Goal: Task Accomplishment & Management: Complete application form

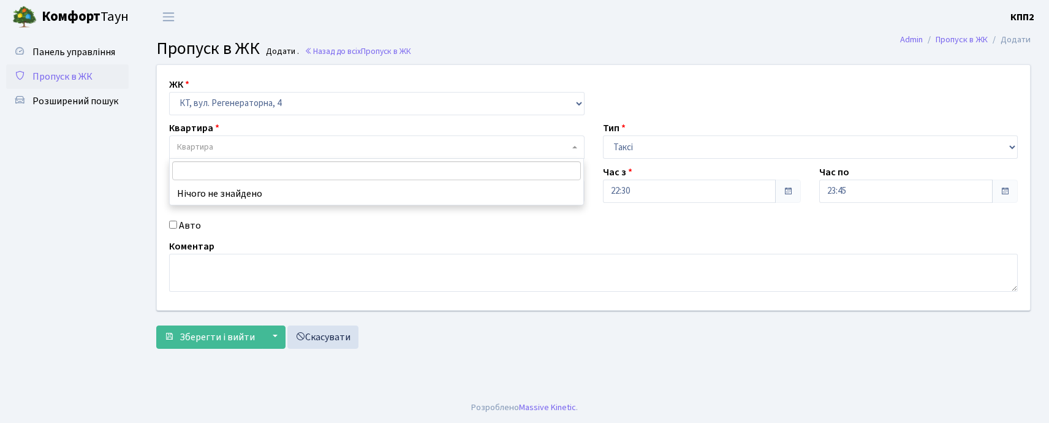
select select "271"
select select "2"
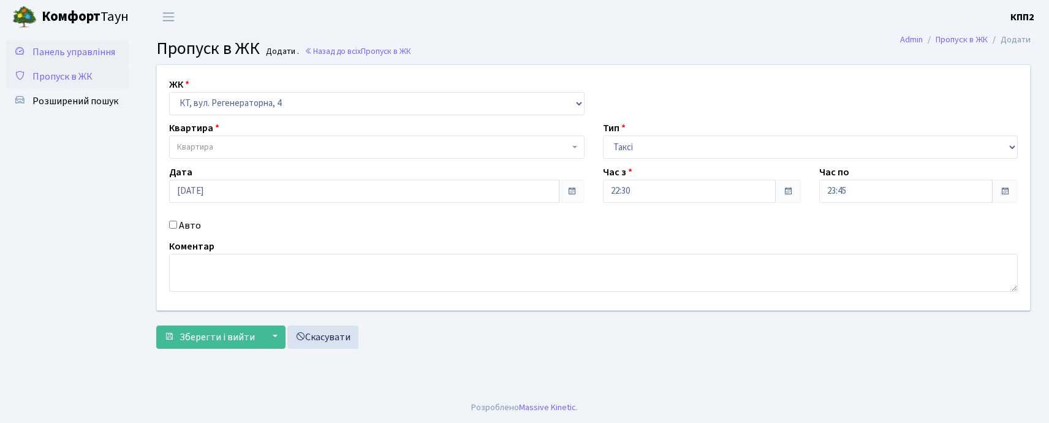
click at [99, 50] on span "Панель управління" at bounding box center [73, 51] width 83 height 13
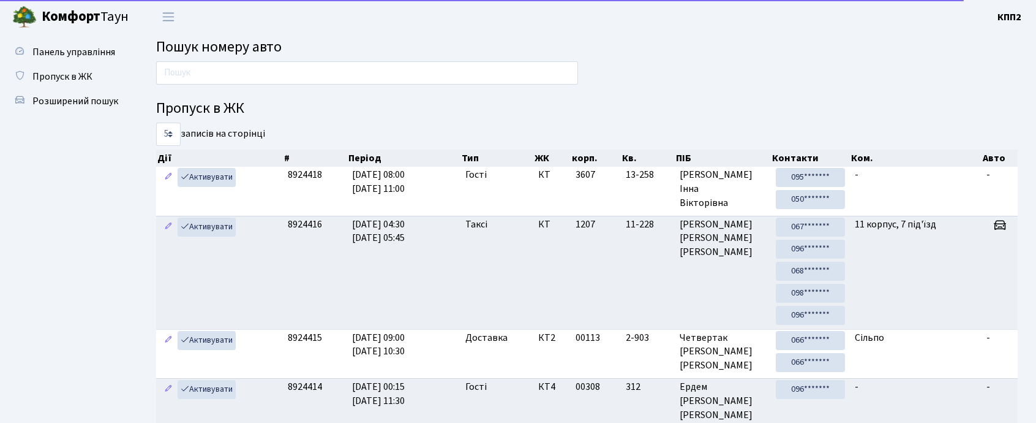
click at [222, 87] on div at bounding box center [367, 75] width 440 height 29
click at [220, 73] on input "text" at bounding box center [367, 72] width 422 height 23
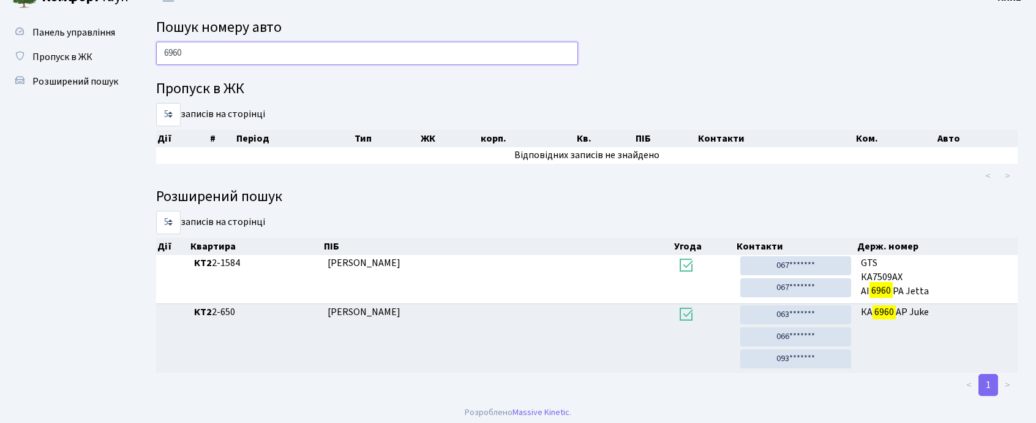
scroll to position [25, 0]
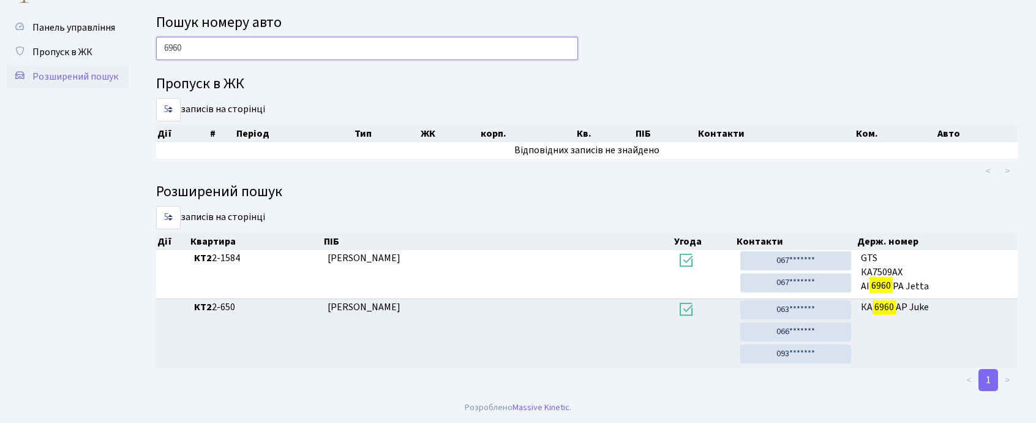
type input "6960"
click at [74, 77] on span "Розширений пошук" at bounding box center [75, 76] width 86 height 13
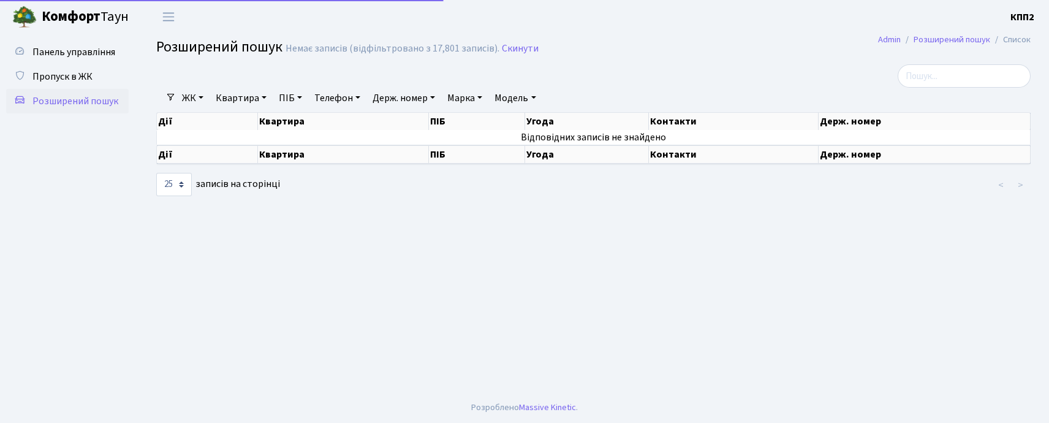
select select "25"
click at [73, 44] on link "Панель управління" at bounding box center [67, 52] width 122 height 24
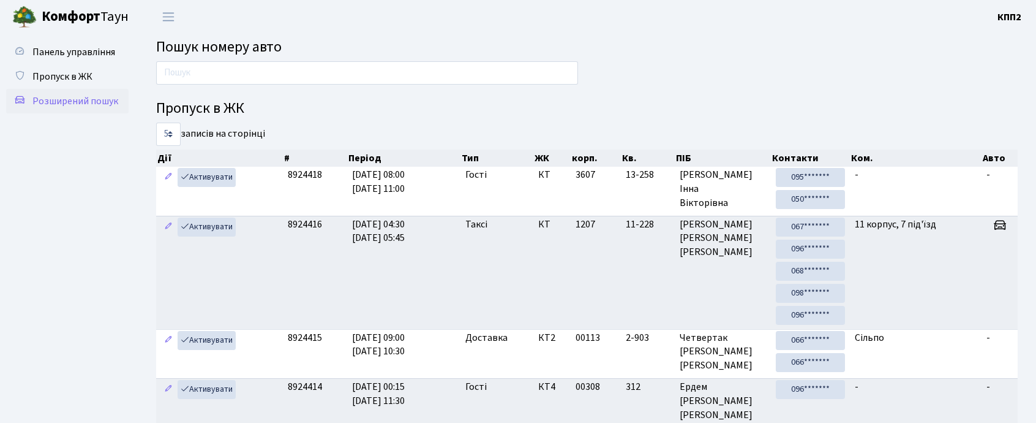
click at [40, 100] on span "Розширений пошук" at bounding box center [75, 100] width 86 height 13
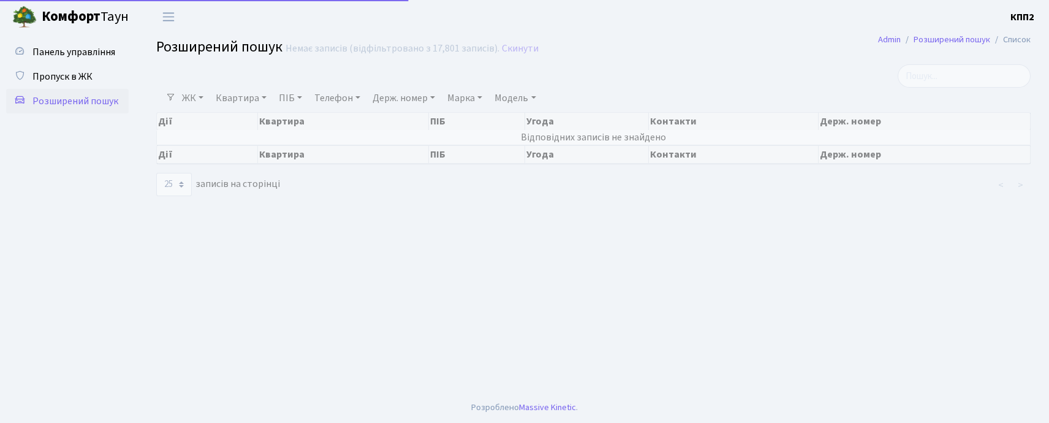
select select "25"
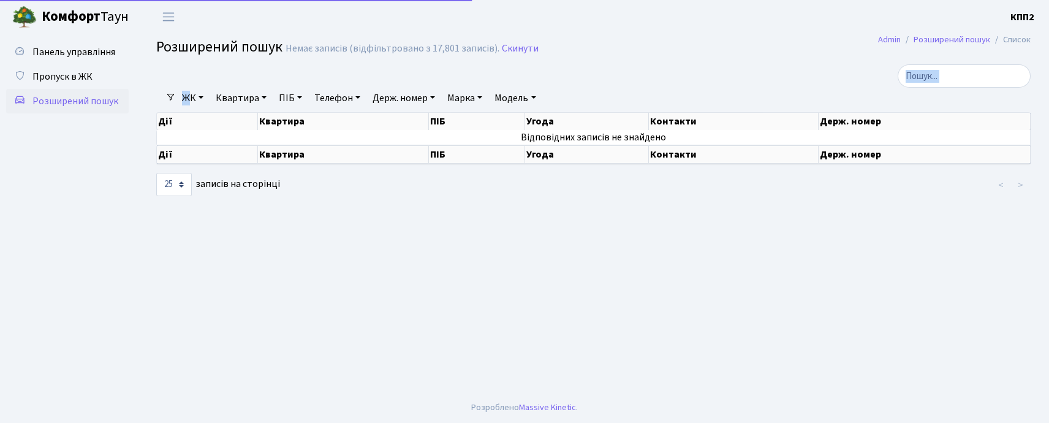
click at [191, 89] on div "Фільтри ЖК - КТ, вул. Регенераторна, 4 КТ2, просп. [STREET_ADDRESS] [STREET_ADD…" at bounding box center [593, 130] width 892 height 133
click at [187, 91] on link "ЖК" at bounding box center [192, 98] width 31 height 21
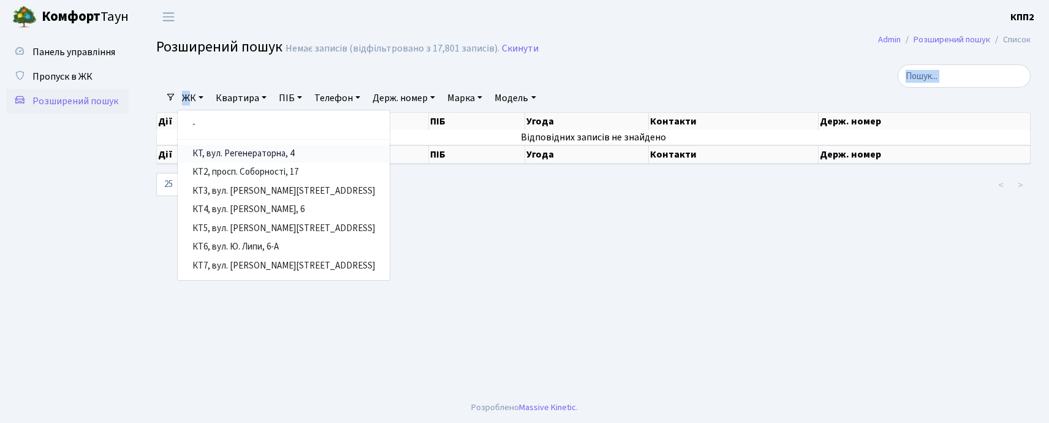
click at [207, 150] on link "КТ, вул. Регенераторна, 4" at bounding box center [284, 154] width 212 height 19
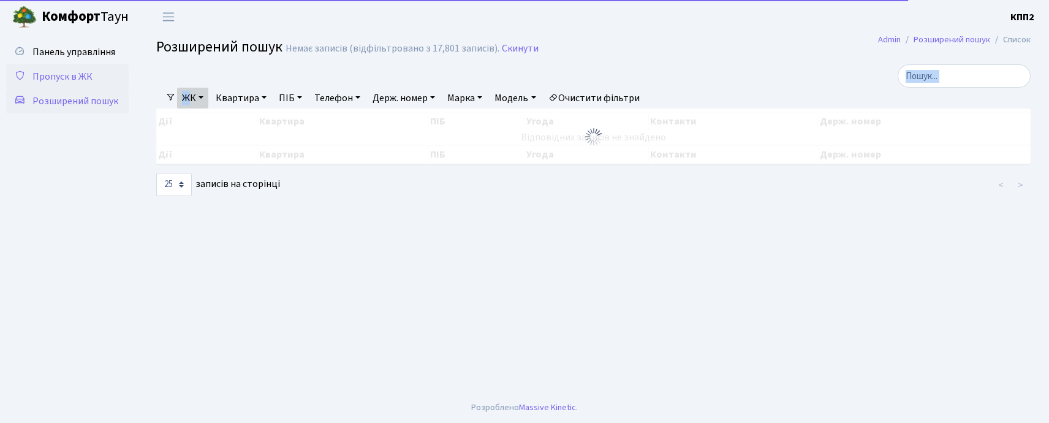
click at [64, 78] on span "Пропуск в ЖК" at bounding box center [62, 76] width 60 height 13
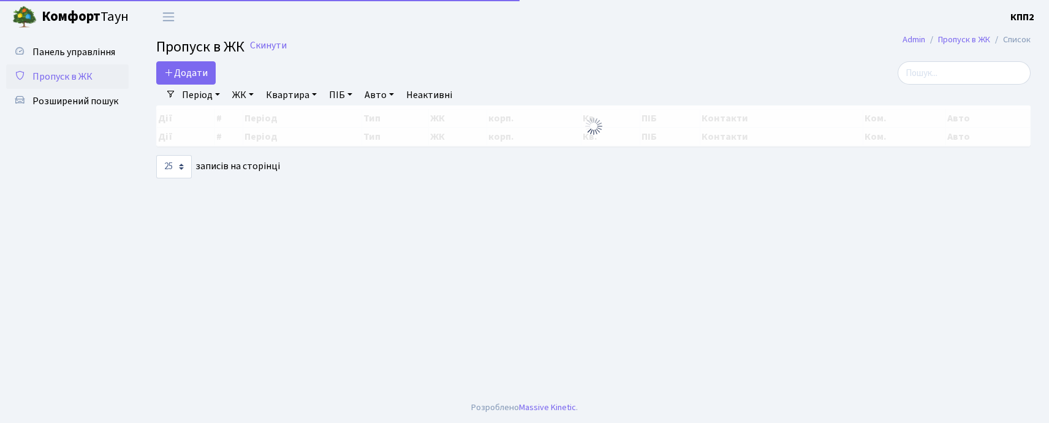
select select "25"
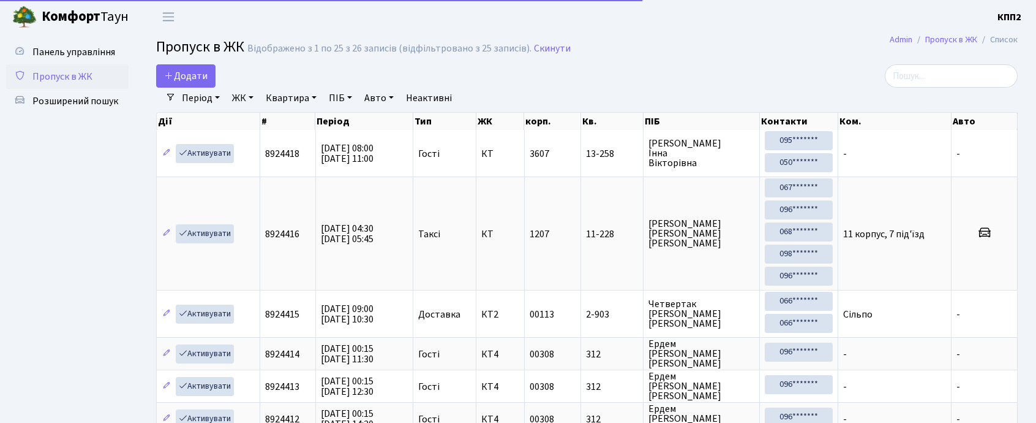
click at [195, 91] on link "Період" at bounding box center [201, 98] width 48 height 21
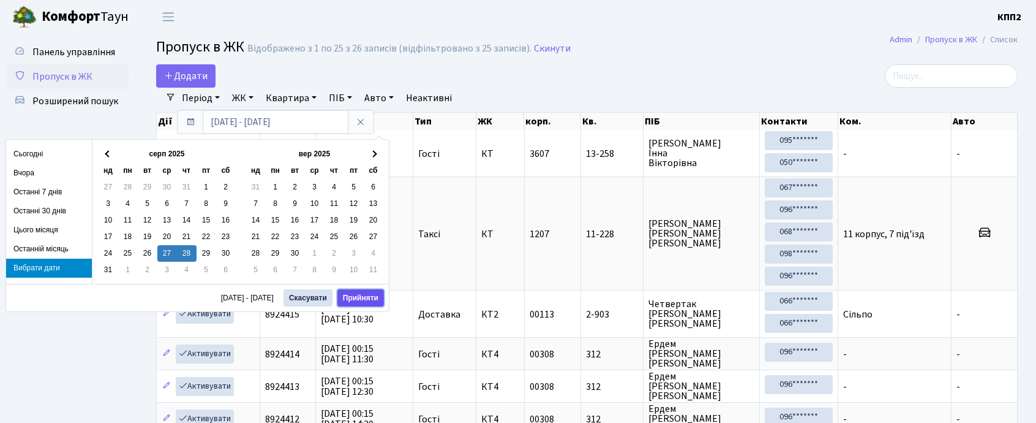
click at [360, 303] on button "Прийняти" at bounding box center [360, 297] width 47 height 17
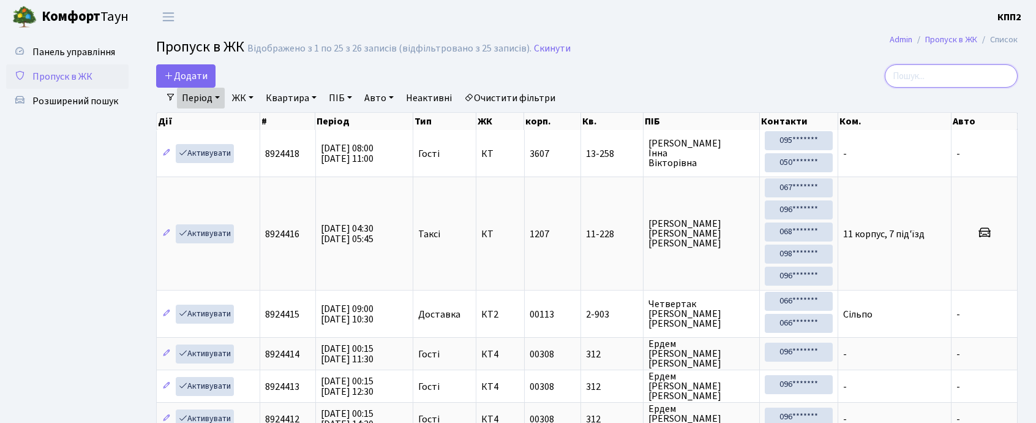
click at [952, 81] on input "search" at bounding box center [951, 75] width 133 height 23
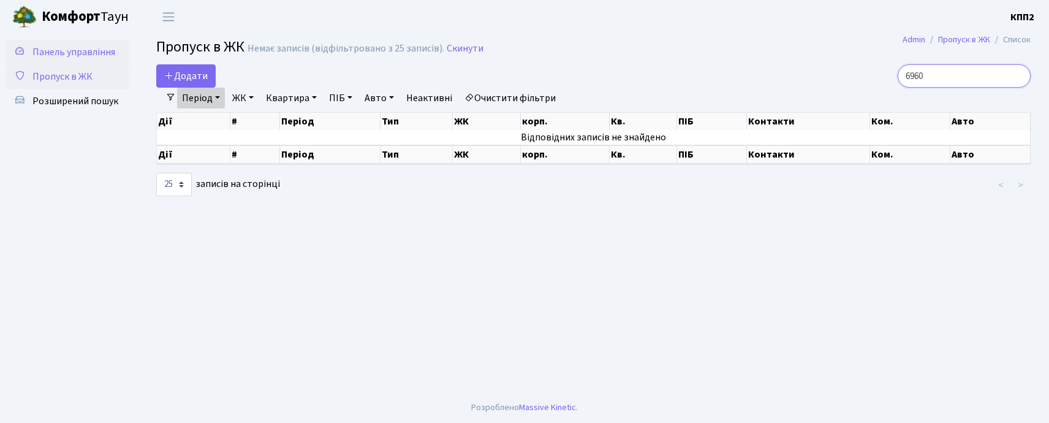
type input "6960"
click at [103, 59] on link "Панель управління" at bounding box center [67, 52] width 122 height 24
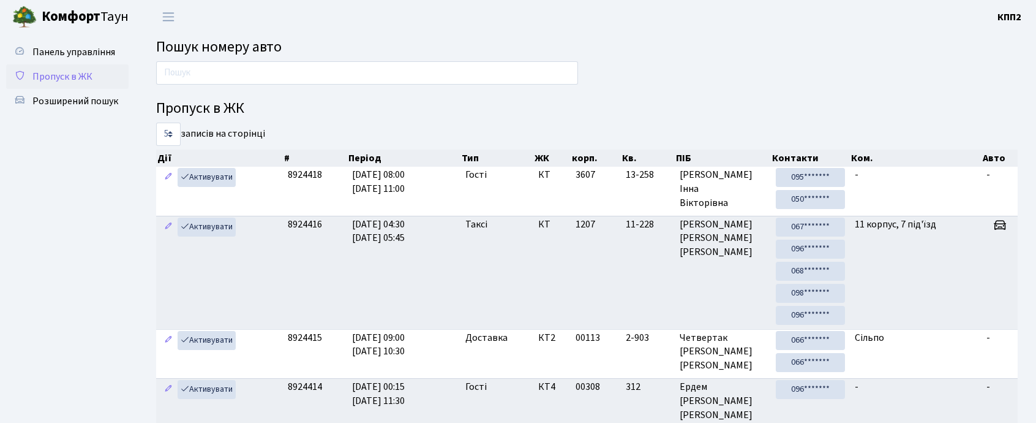
click at [88, 70] on span "Пропуск в ЖК" at bounding box center [62, 76] width 60 height 13
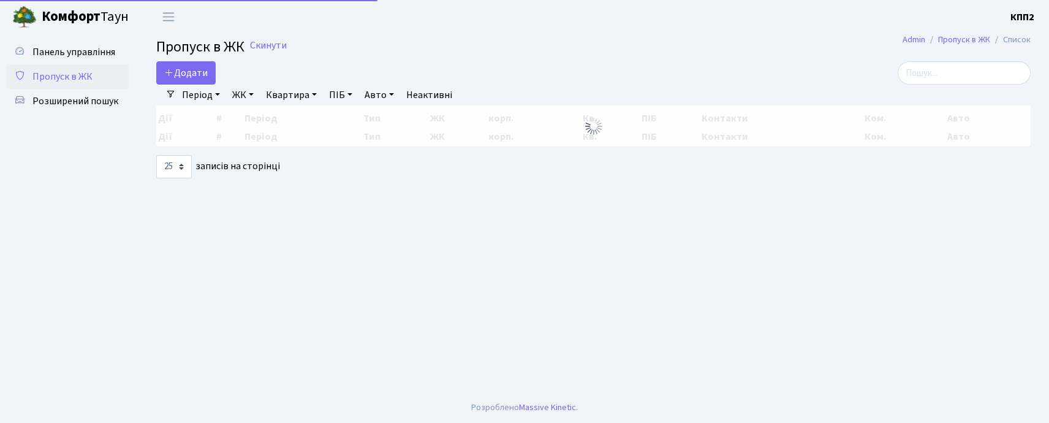
select select "25"
click at [91, 59] on link "Панель управління" at bounding box center [67, 52] width 122 height 24
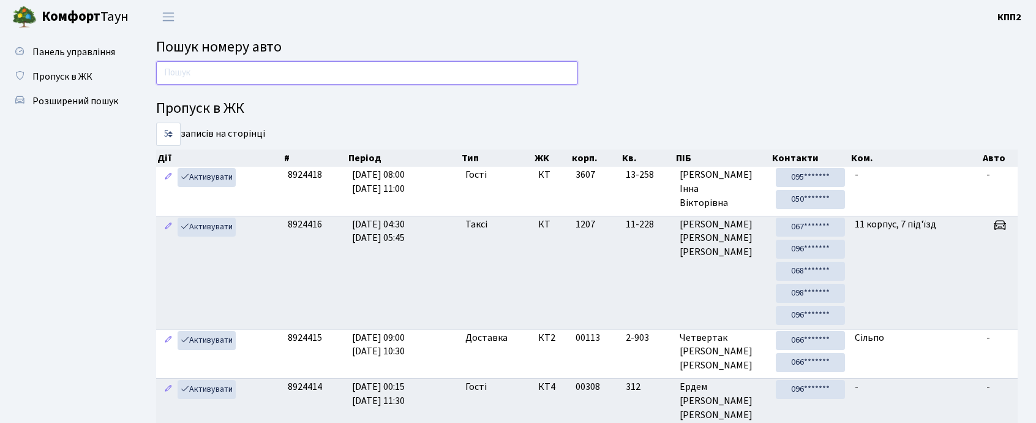
click at [273, 81] on input "text" at bounding box center [367, 72] width 422 height 23
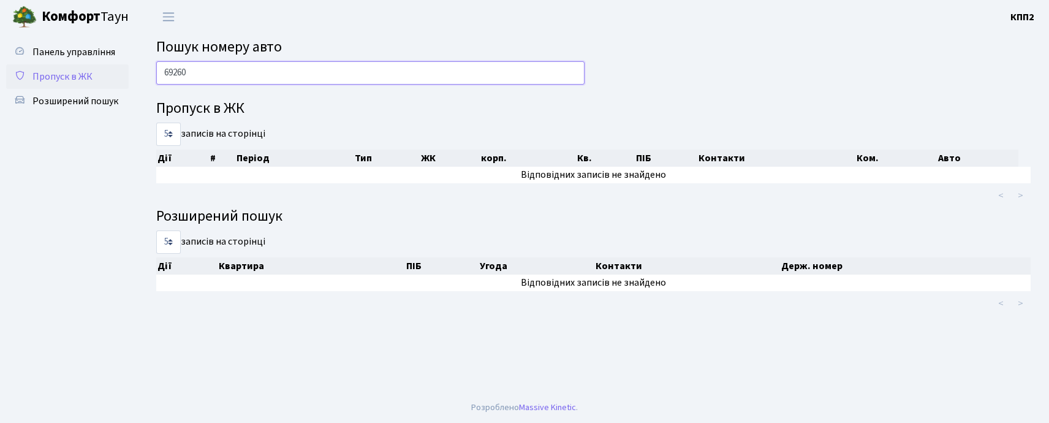
type input "69260"
click at [82, 81] on span "Пропуск в ЖК" at bounding box center [62, 76] width 60 height 13
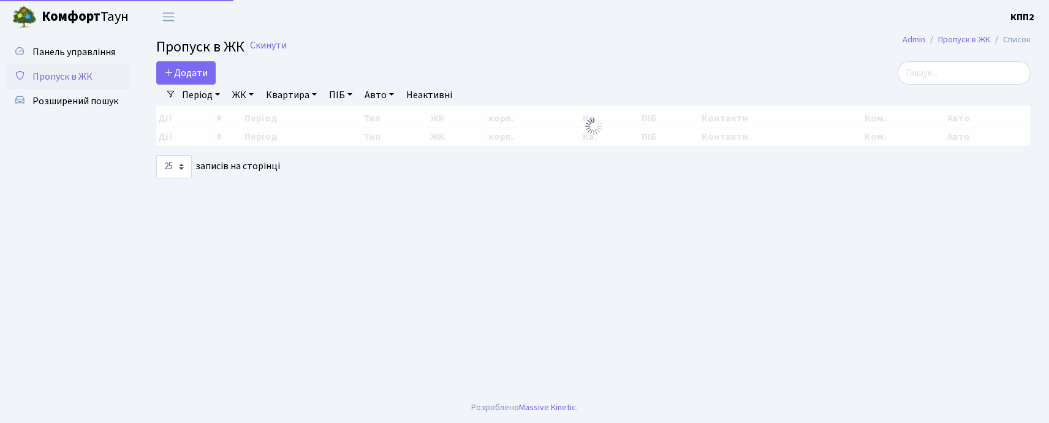
select select "25"
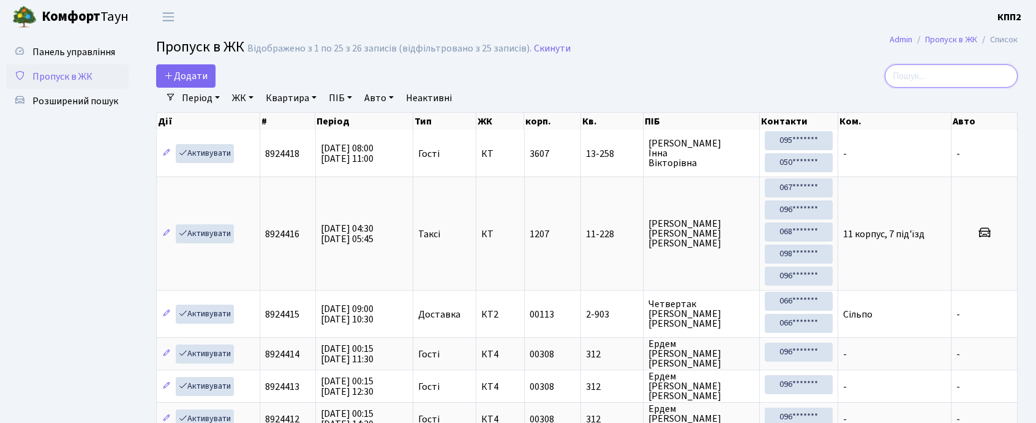
click at [951, 84] on input "search" at bounding box center [951, 75] width 133 height 23
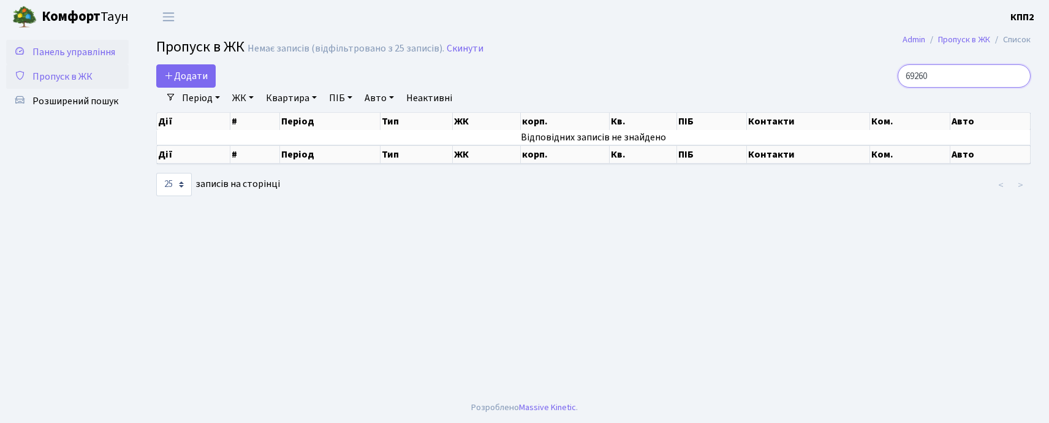
type input "69260"
click at [86, 47] on span "Панель управління" at bounding box center [73, 51] width 83 height 13
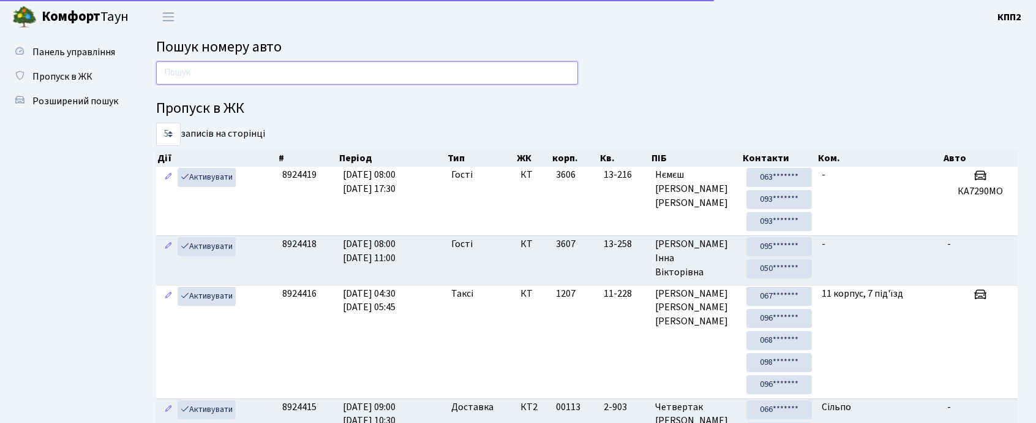
click at [248, 77] on input "text" at bounding box center [367, 72] width 422 height 23
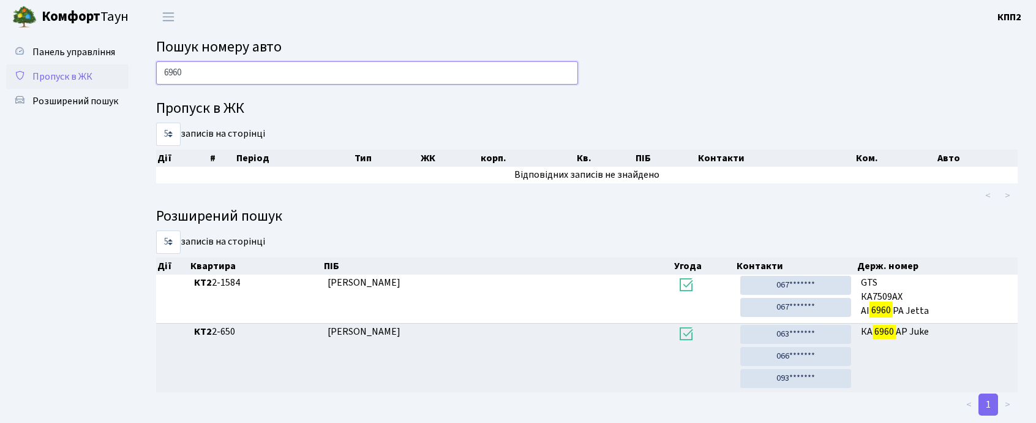
type input "6960"
click at [73, 81] on span "Пропуск в ЖК" at bounding box center [62, 76] width 60 height 13
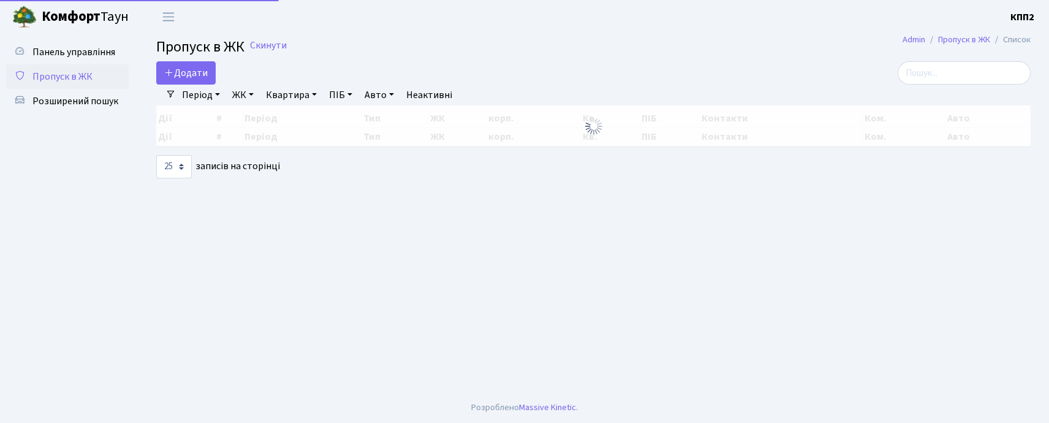
select select "25"
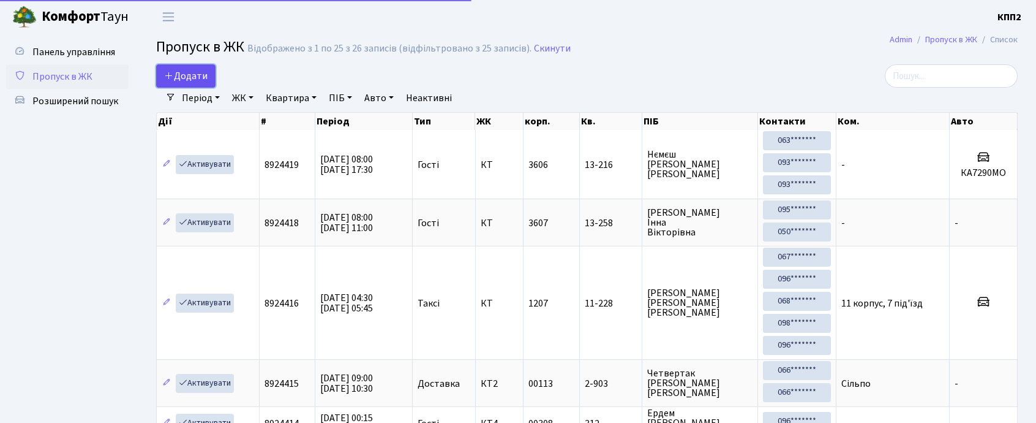
click at [192, 69] on link "Додати" at bounding box center [185, 75] width 59 height 23
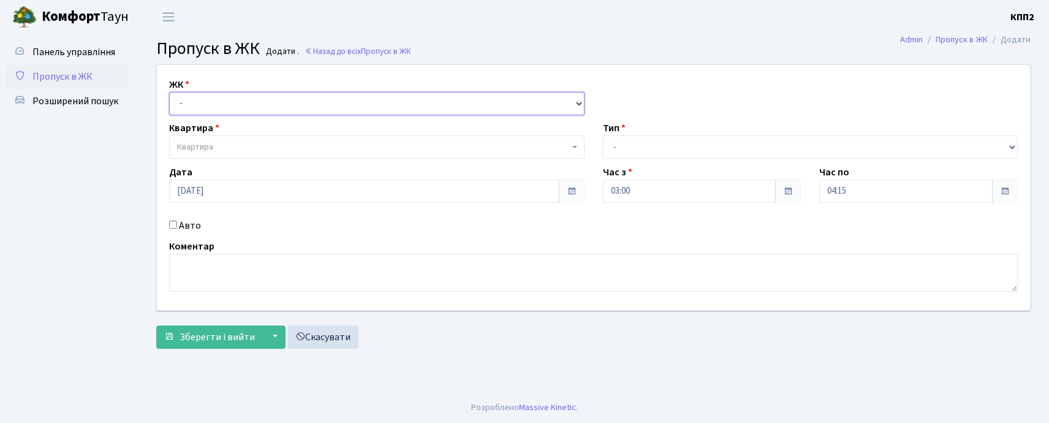
click at [209, 99] on select "- КТ, вул. Регенераторна, 4 КТ2, просп. [STREET_ADDRESS] [STREET_ADDRESS] [PERS…" at bounding box center [376, 103] width 415 height 23
select select "271"
click at [169, 92] on select "- КТ, вул. Регенераторна, 4 КТ2, просп. Соборності, 17 КТ3, вул. Березнева, 16 …" at bounding box center [376, 103] width 415 height 23
select select
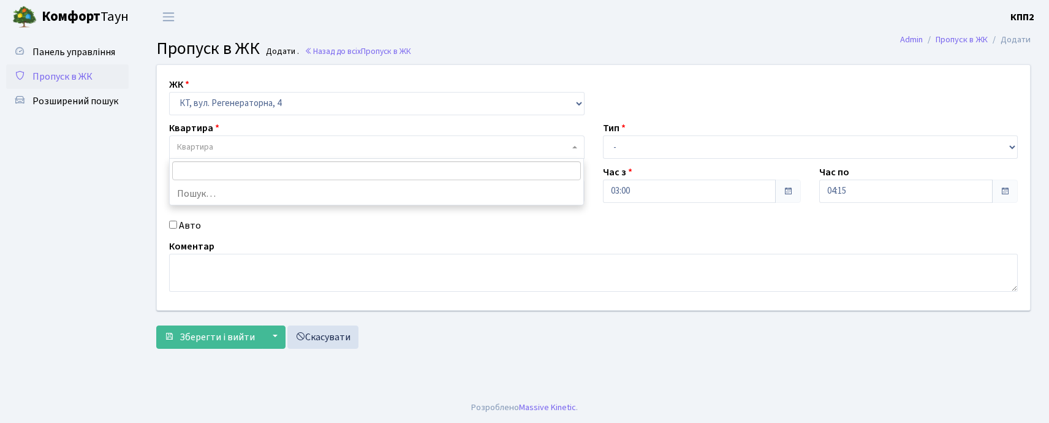
click at [224, 143] on span "Квартира" at bounding box center [373, 147] width 392 height 12
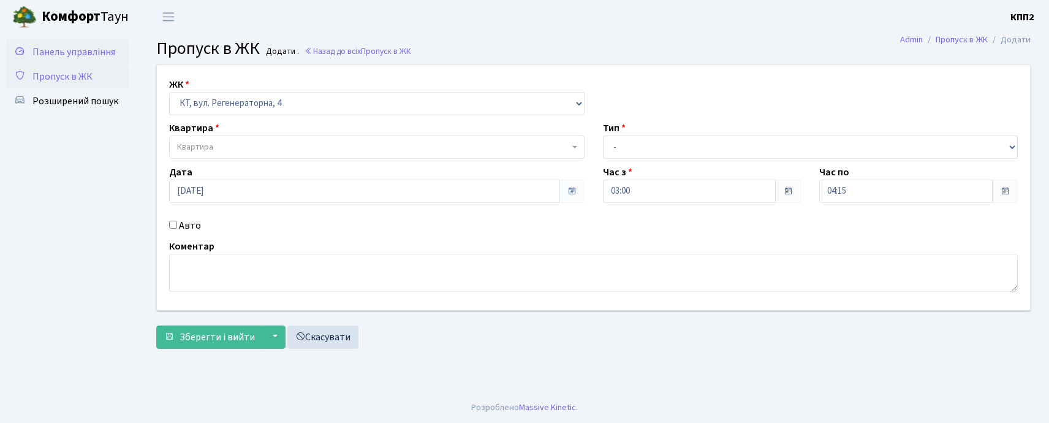
click at [45, 59] on link "Панель управління" at bounding box center [67, 52] width 122 height 24
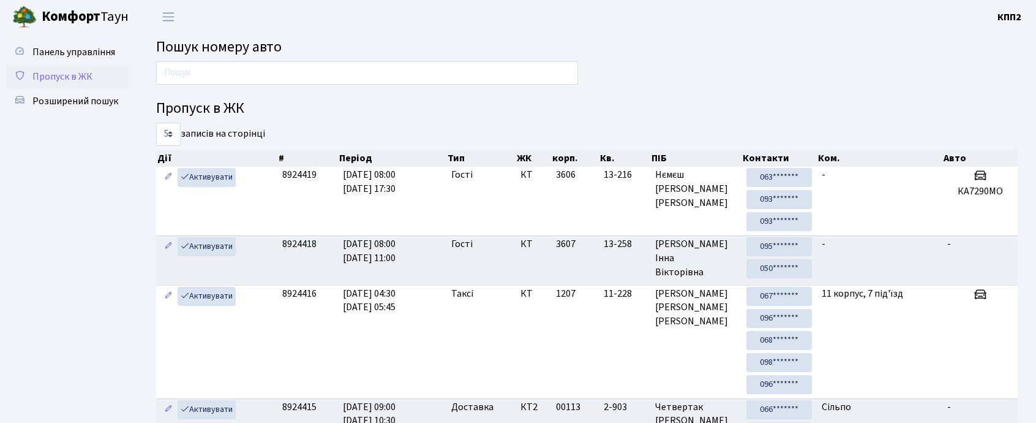
click at [93, 77] on link "Пропуск в ЖК" at bounding box center [67, 76] width 122 height 24
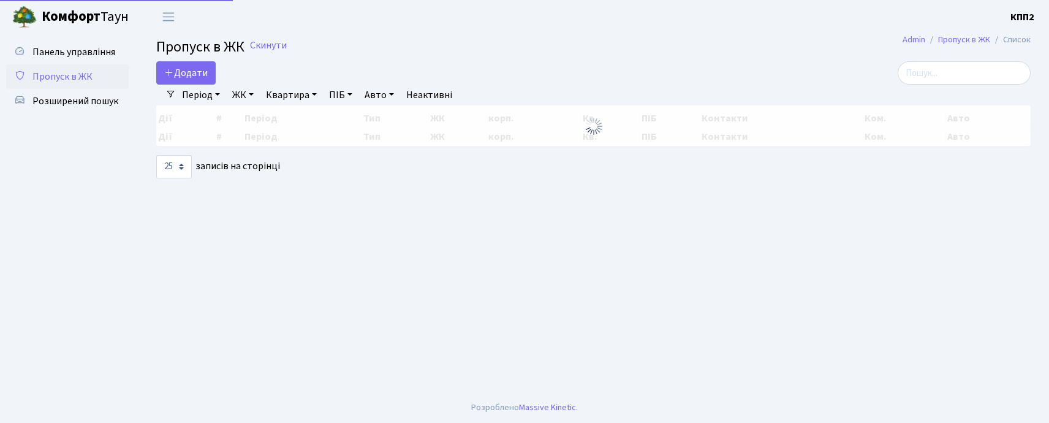
select select "25"
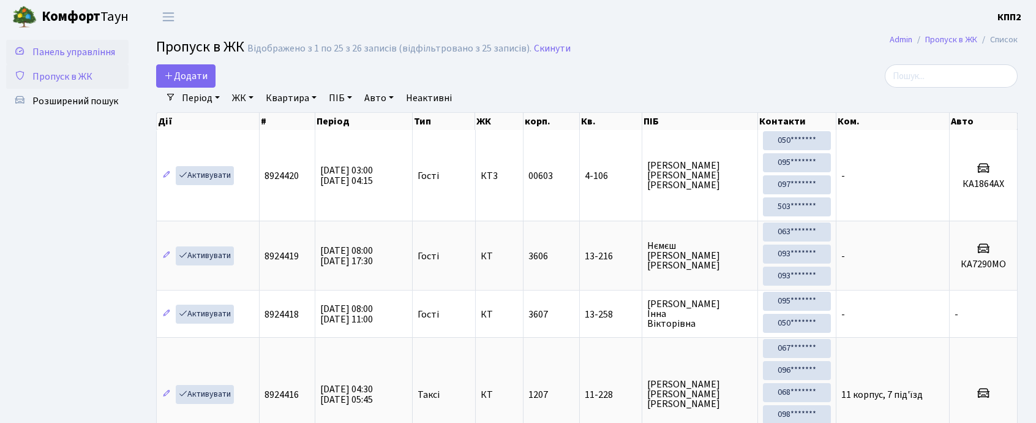
click at [42, 42] on link "Панель управління" at bounding box center [67, 52] width 122 height 24
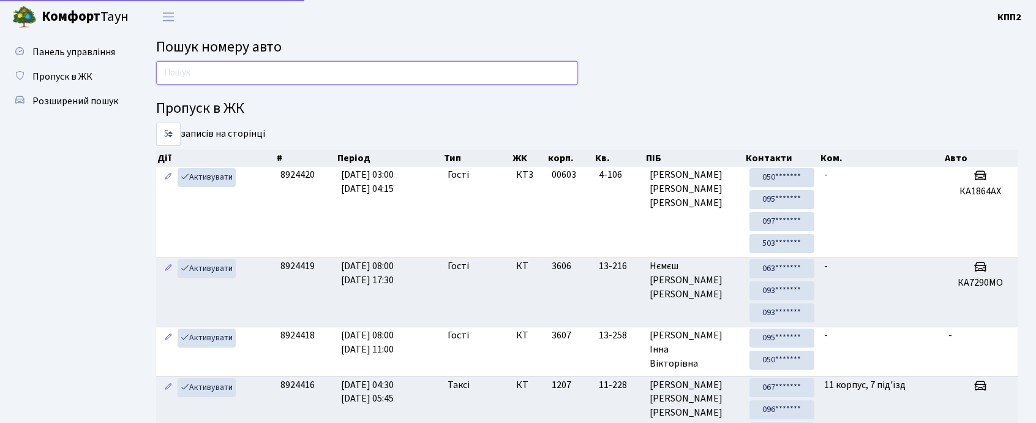
click at [207, 81] on input "text" at bounding box center [367, 72] width 422 height 23
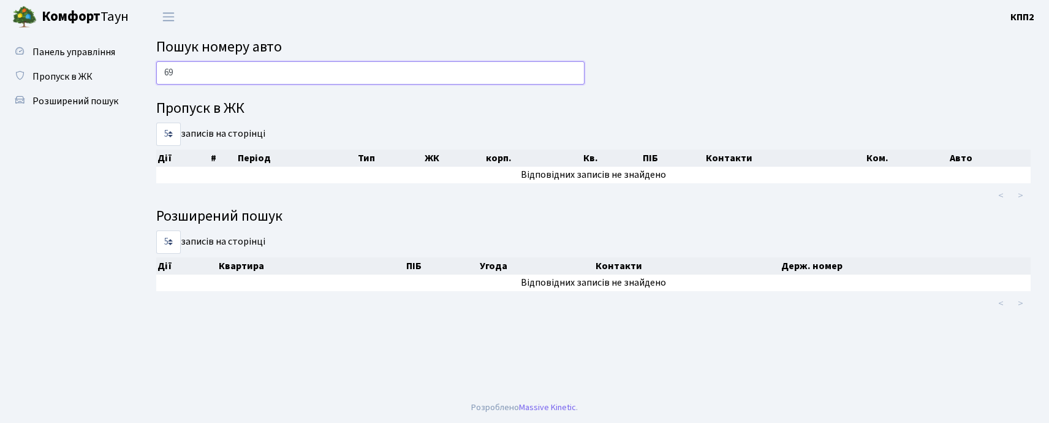
type input "6"
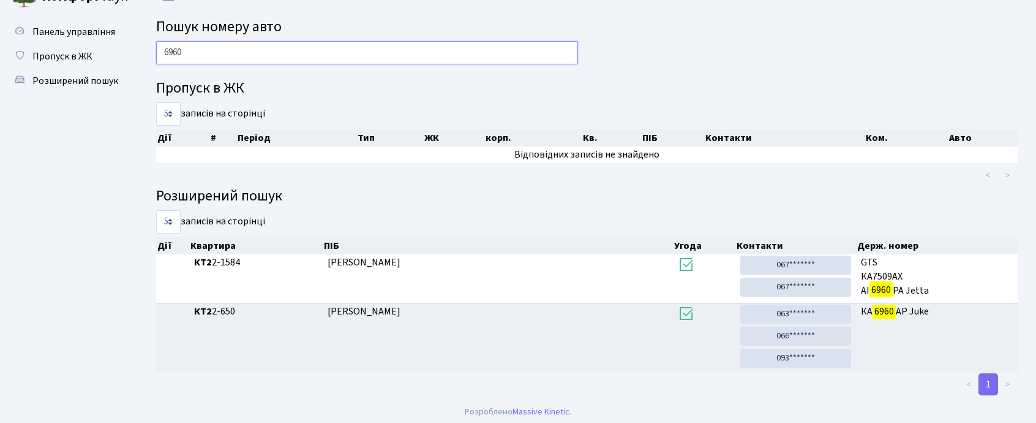
scroll to position [25, 0]
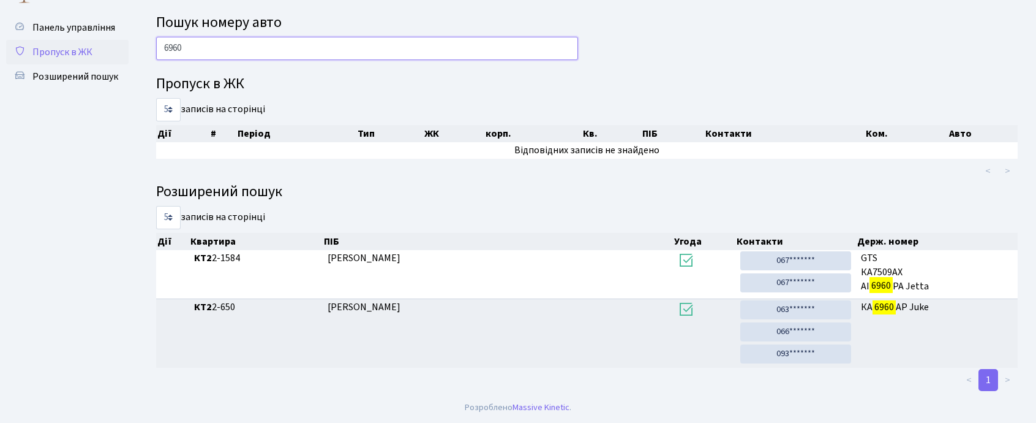
type input "6960"
click at [67, 50] on span "Пропуск в ЖК" at bounding box center [62, 51] width 60 height 13
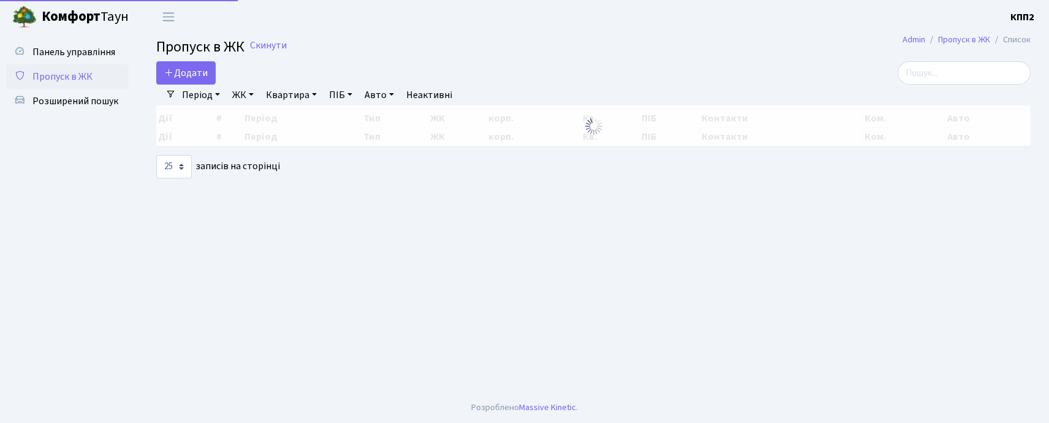
select select "25"
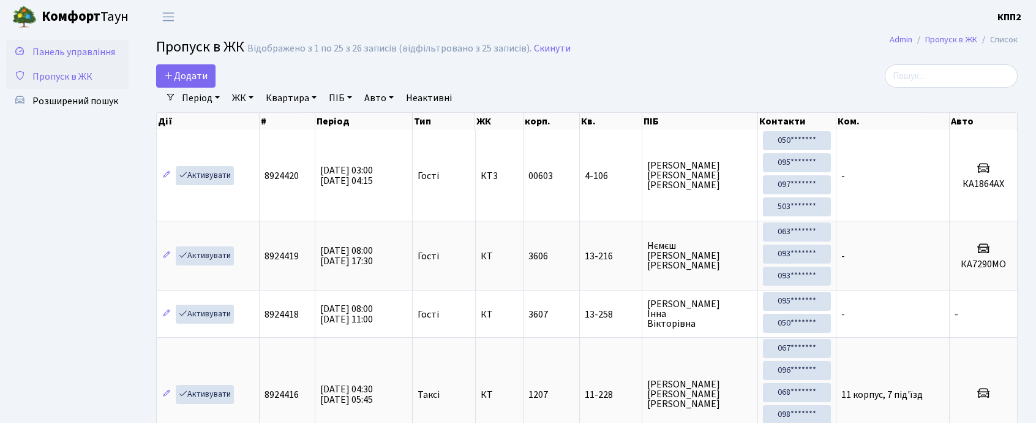
click at [47, 49] on span "Панель управління" at bounding box center [73, 51] width 83 height 13
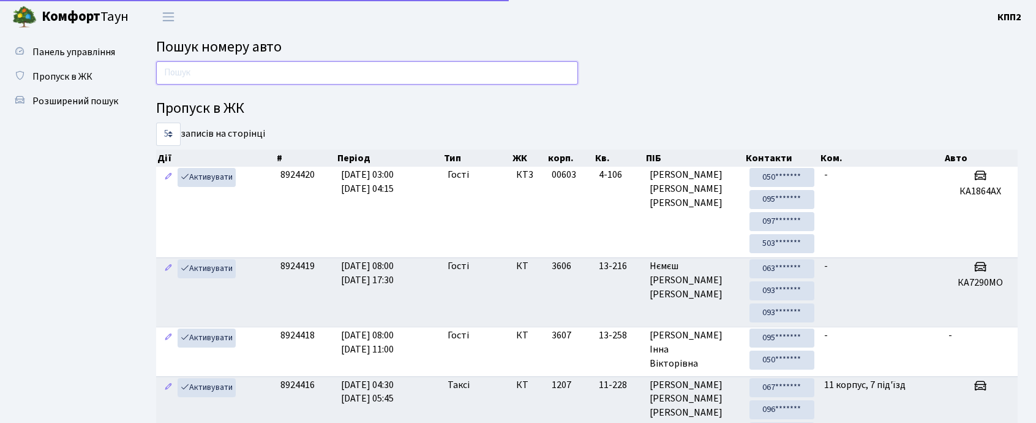
click at [220, 73] on input "text" at bounding box center [367, 72] width 422 height 23
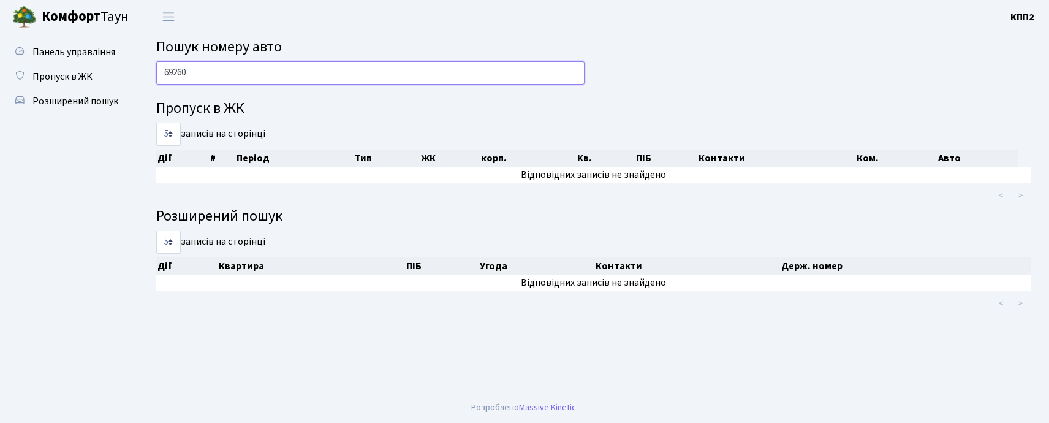
drag, startPoint x: 160, startPoint y: 74, endPoint x: 257, endPoint y: 70, distance: 97.5
click at [257, 70] on input "69260" at bounding box center [370, 72] width 428 height 23
type input "69260"
click at [39, 71] on span "Пропуск в ЖК" at bounding box center [62, 76] width 60 height 13
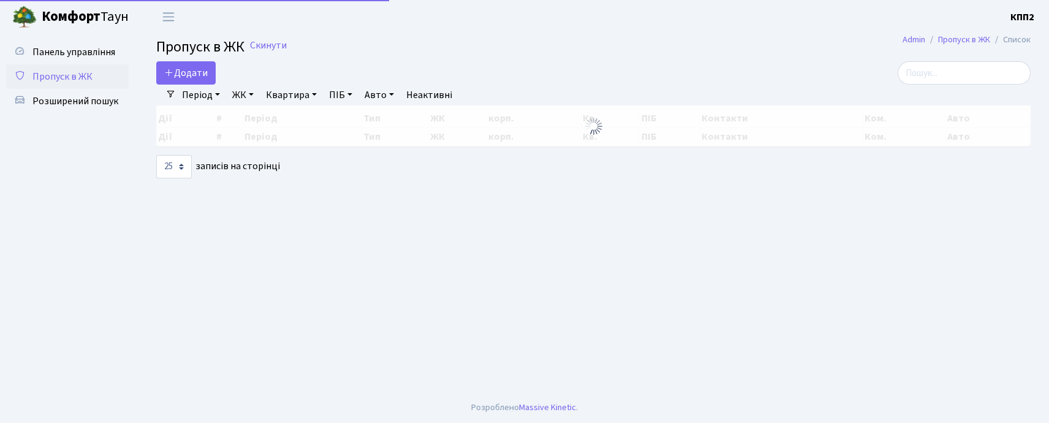
select select "25"
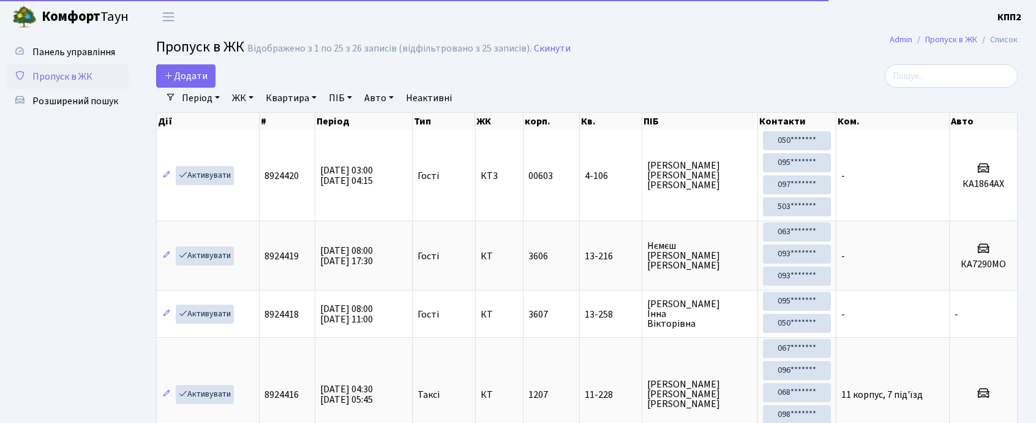
click at [201, 99] on link "Період" at bounding box center [201, 98] width 48 height 21
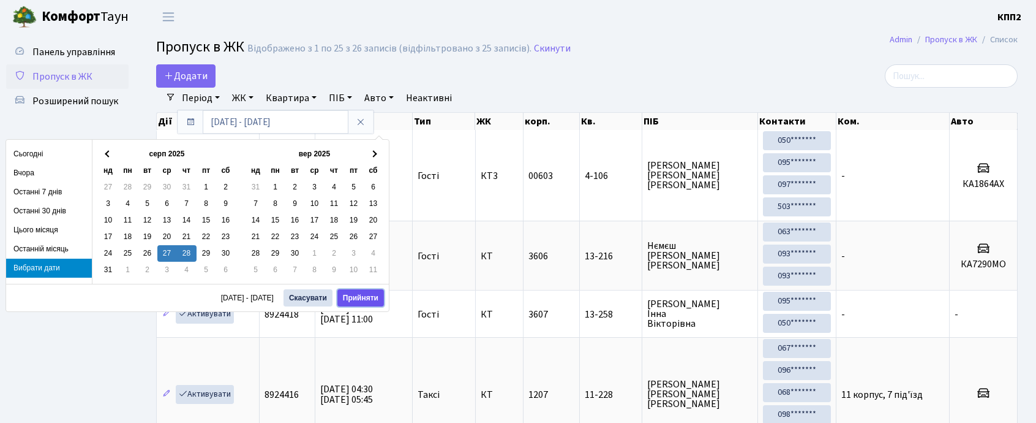
click at [356, 293] on button "Прийняти" at bounding box center [360, 297] width 47 height 17
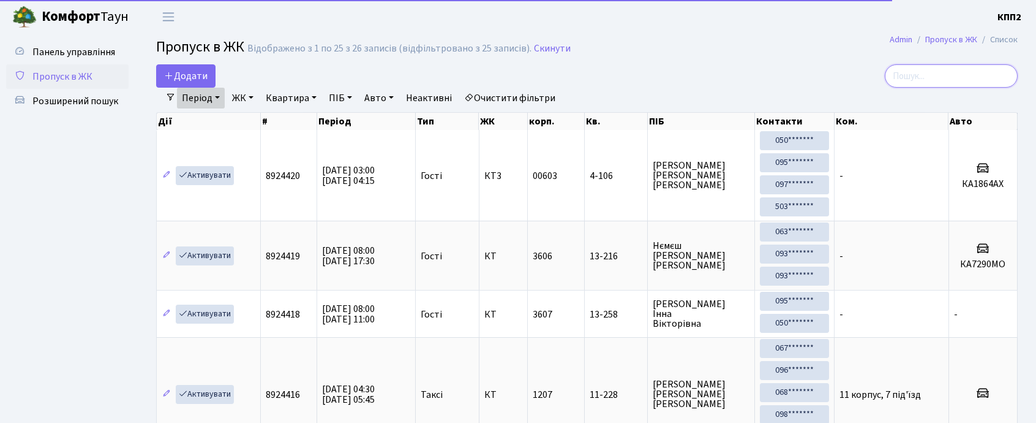
drag, startPoint x: 936, startPoint y: 71, endPoint x: 937, endPoint y: 77, distance: 6.2
click at [937, 77] on input "search" at bounding box center [951, 75] width 133 height 23
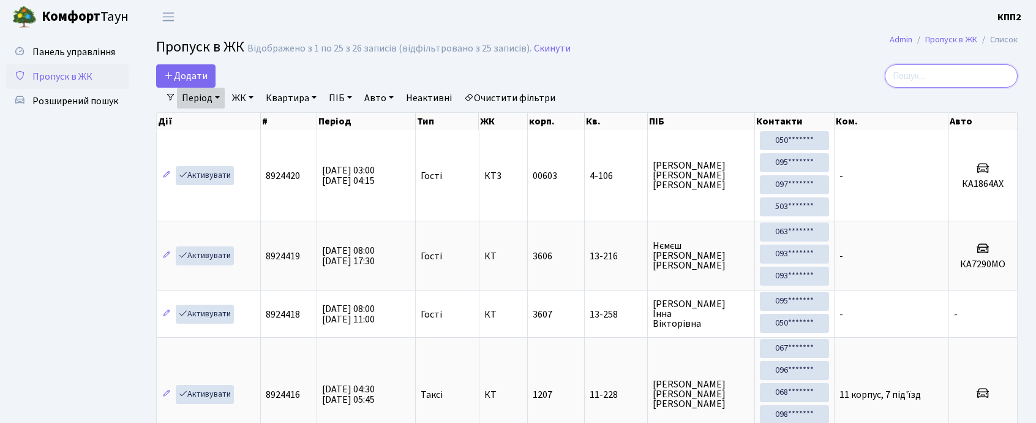
paste input "69260"
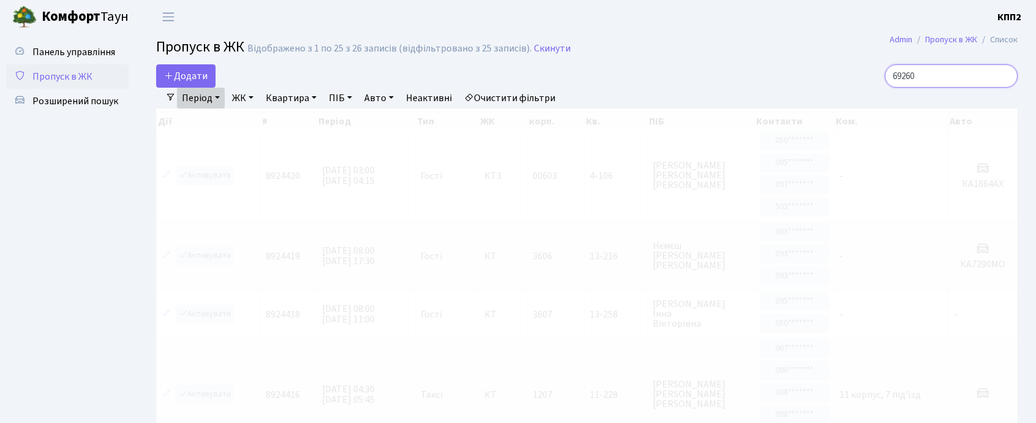
type input "69260"
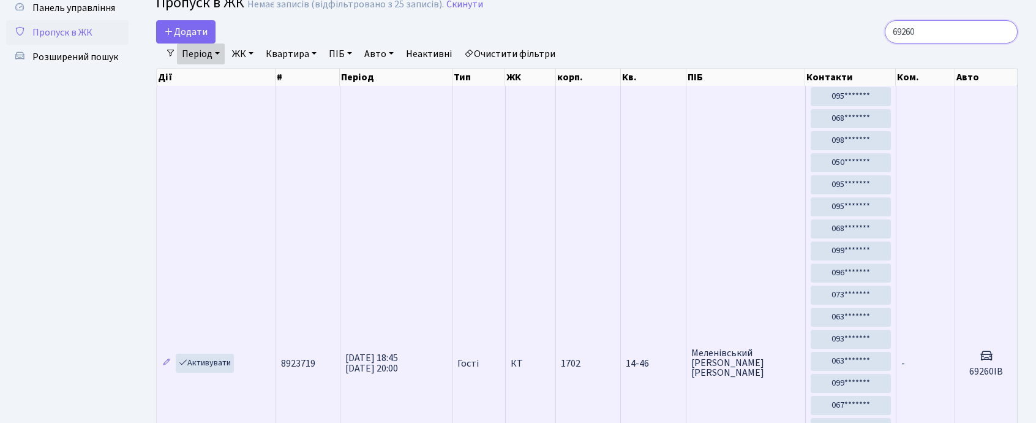
scroll to position [29, 0]
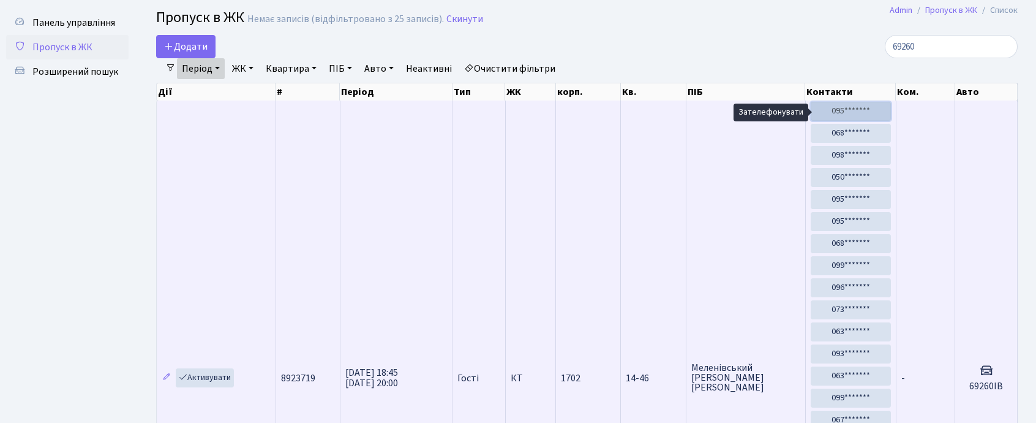
click at [843, 113] on link "095*******" at bounding box center [851, 111] width 80 height 19
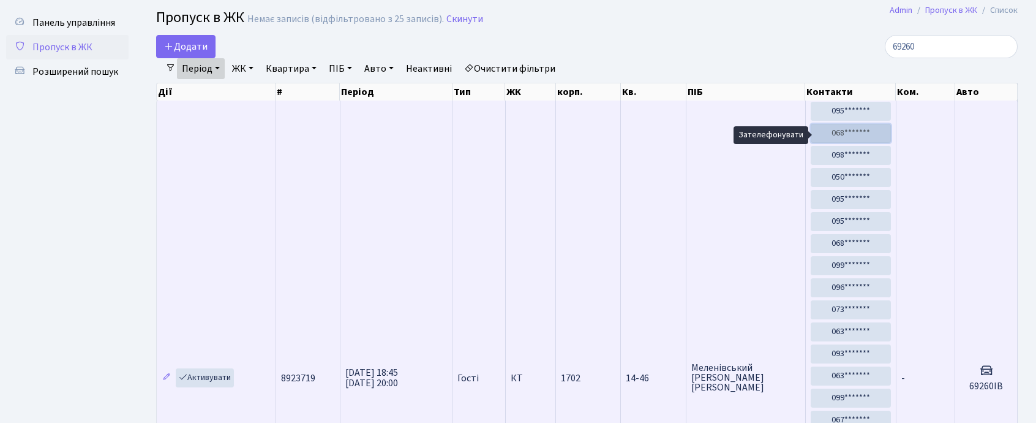
click at [870, 135] on link "068*******" at bounding box center [851, 133] width 80 height 19
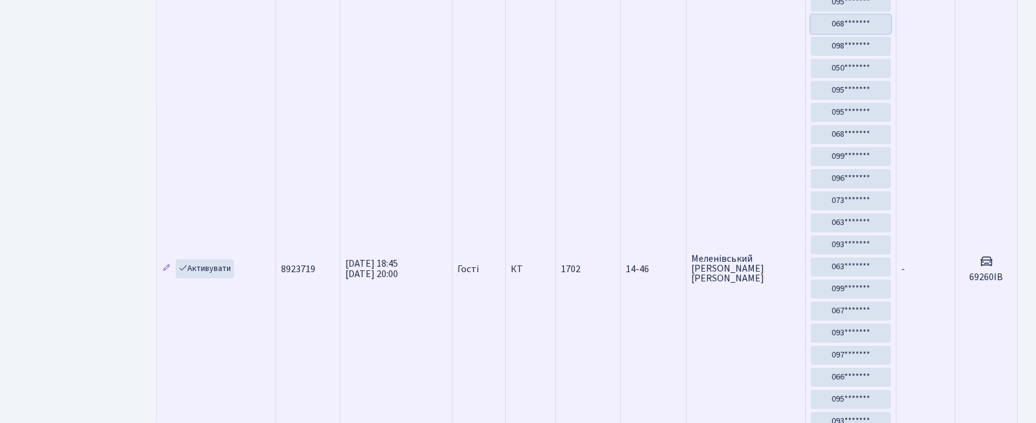
scroll to position [0, 0]
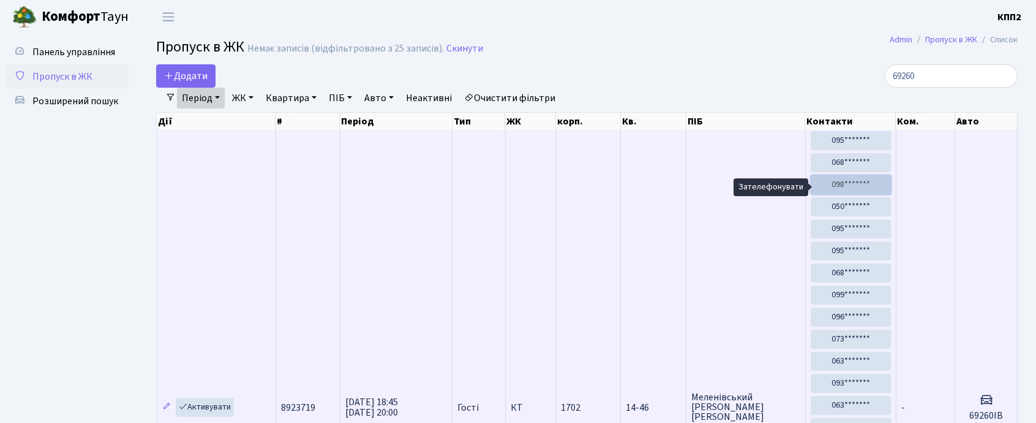
click at [848, 180] on link "098*******" at bounding box center [851, 184] width 80 height 19
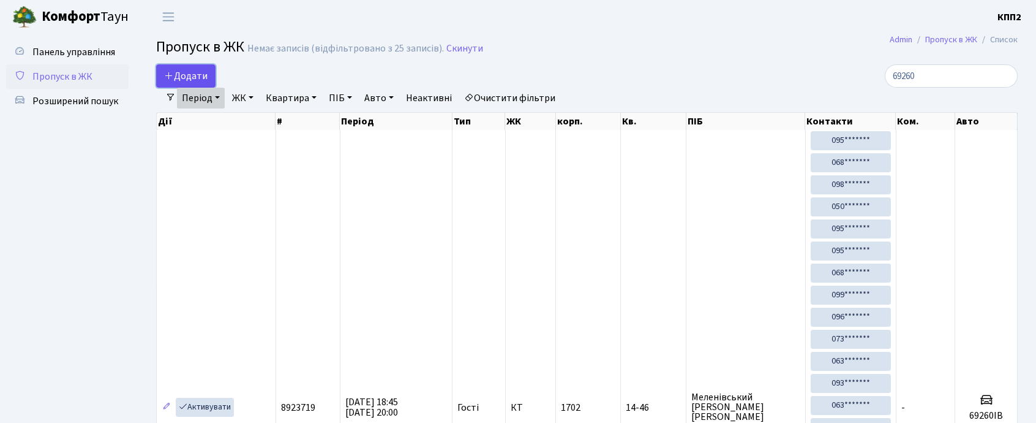
click at [175, 71] on span "Додати" at bounding box center [185, 75] width 43 height 13
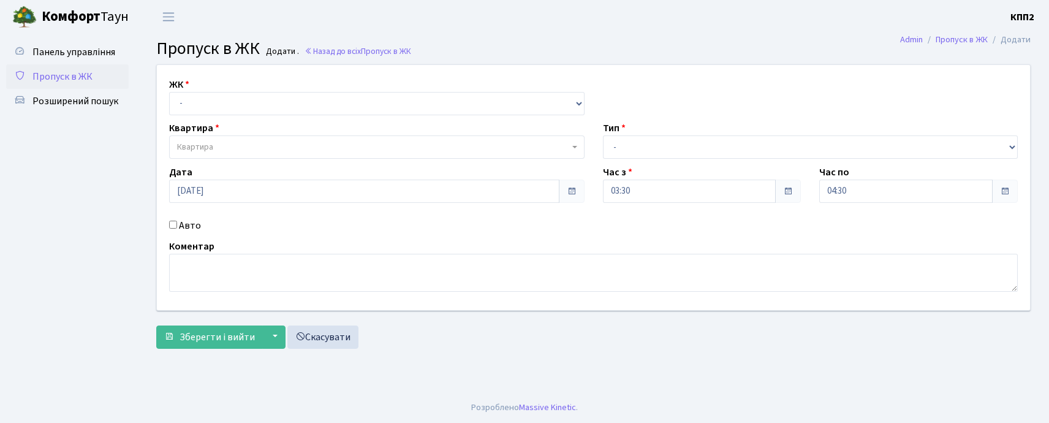
click at [55, 43] on link "Панель управління" at bounding box center [67, 52] width 122 height 24
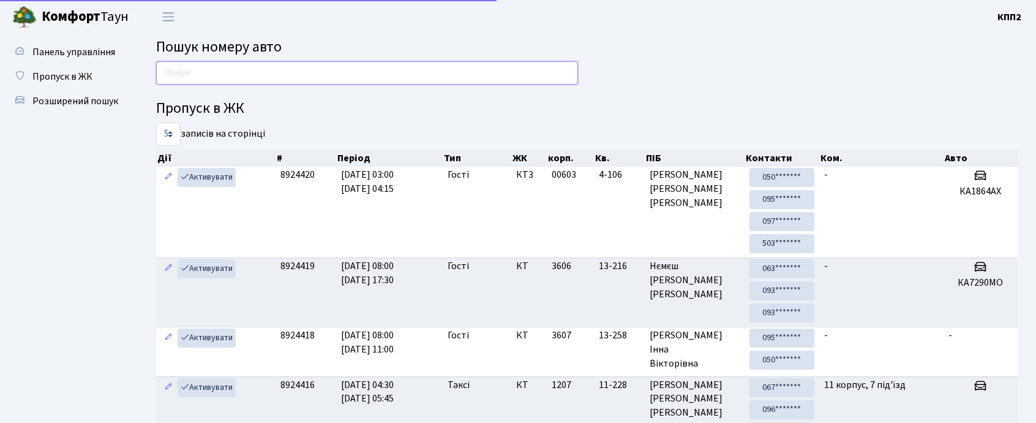
click at [171, 64] on input "text" at bounding box center [367, 72] width 422 height 23
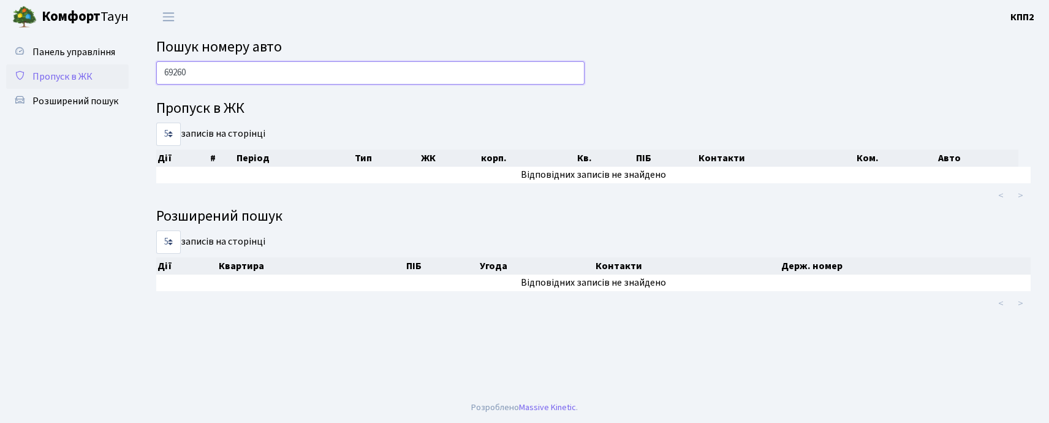
type input "69260"
click at [86, 78] on span "Пропуск в ЖК" at bounding box center [62, 76] width 60 height 13
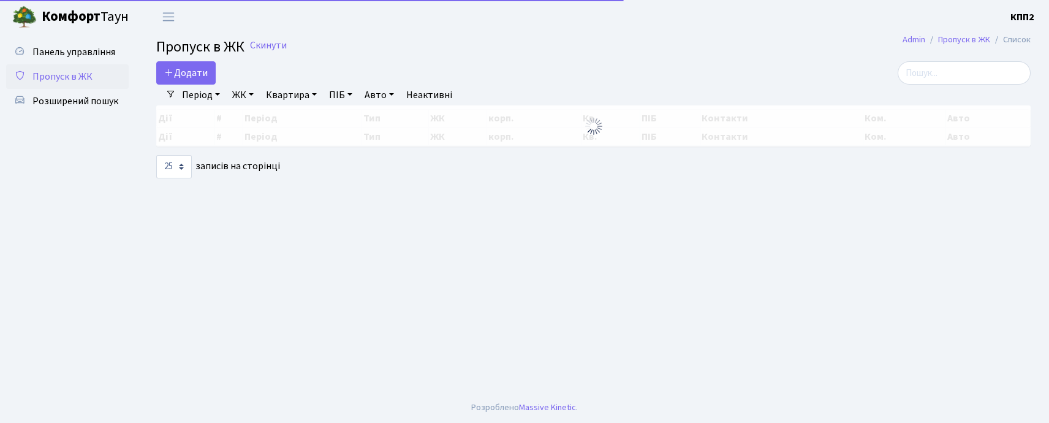
select select "25"
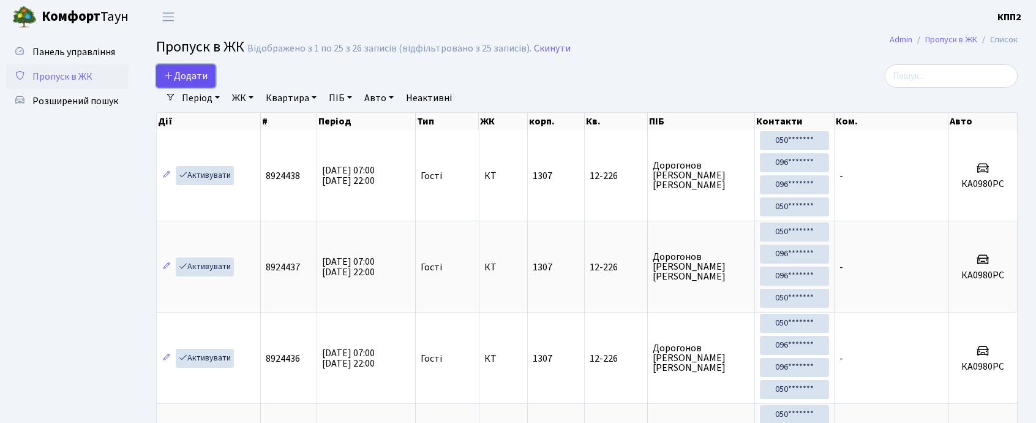
click at [187, 69] on link "Додати" at bounding box center [185, 75] width 59 height 23
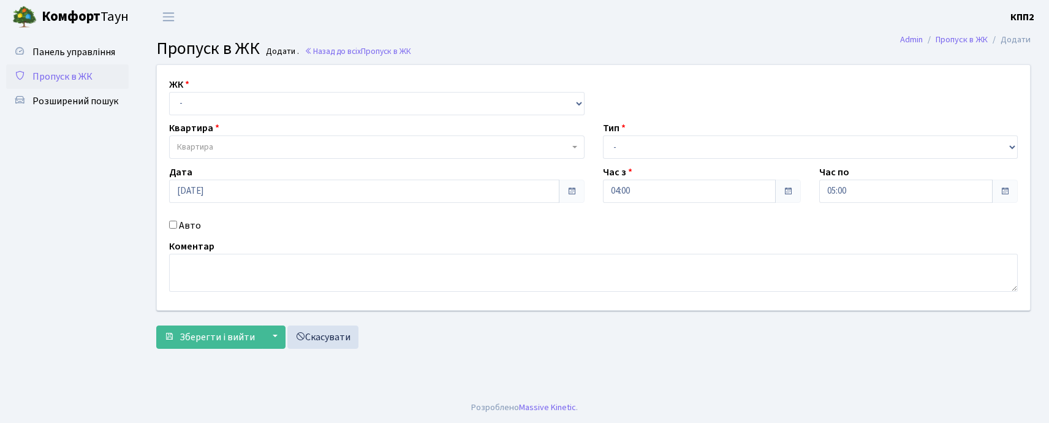
click at [69, 73] on span "Пропуск в ЖК" at bounding box center [62, 76] width 60 height 13
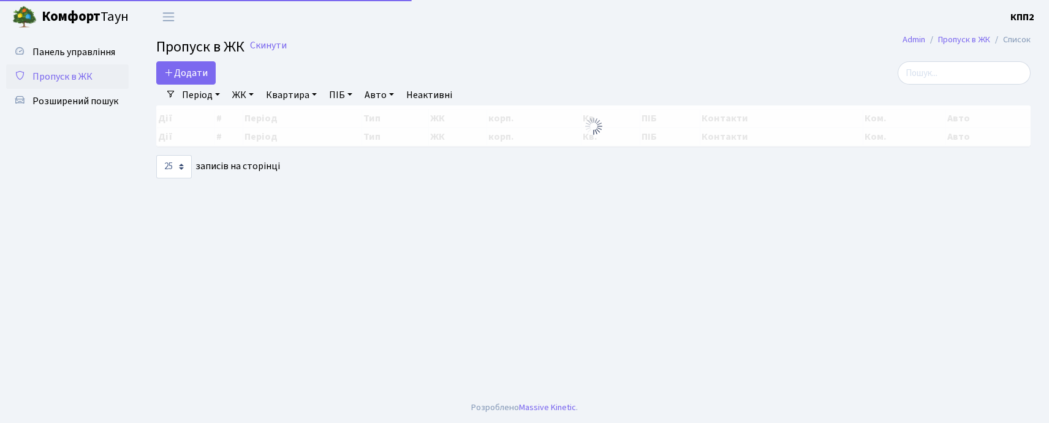
select select "25"
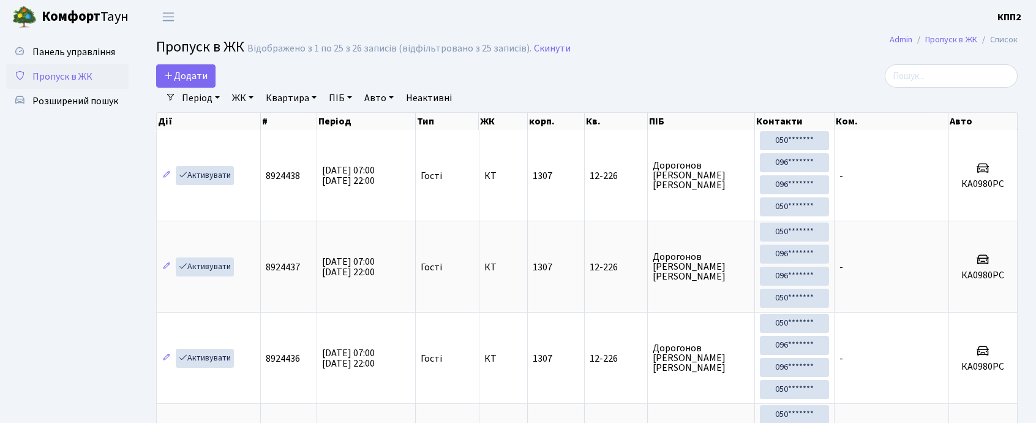
click at [187, 100] on link "Період" at bounding box center [201, 98] width 48 height 21
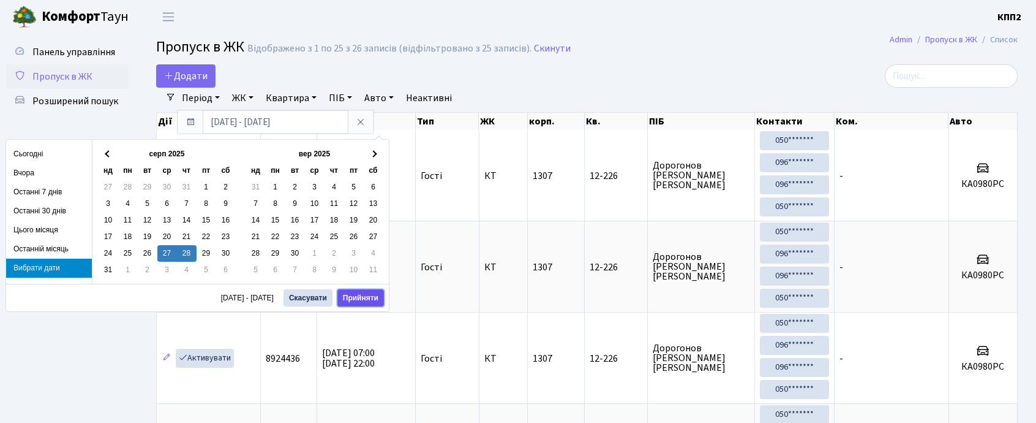
click at [359, 298] on button "Прийняти" at bounding box center [360, 297] width 47 height 17
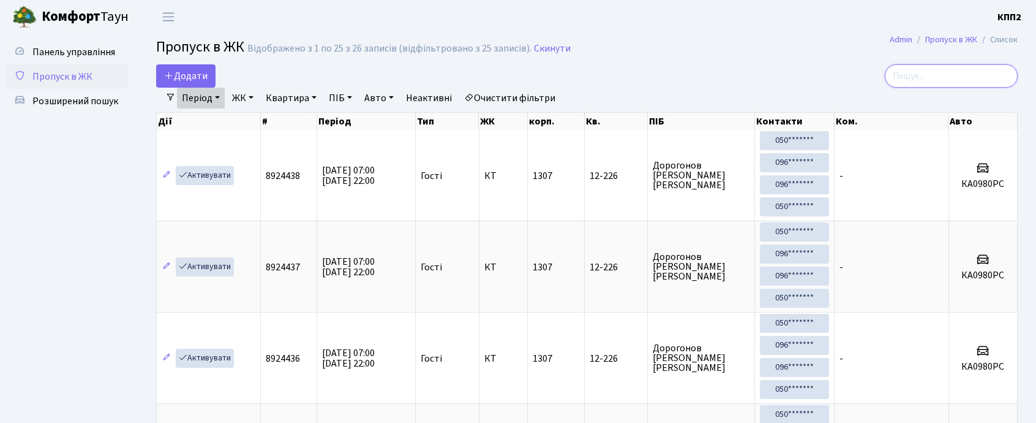
click at [1003, 81] on input "search" at bounding box center [951, 75] width 133 height 23
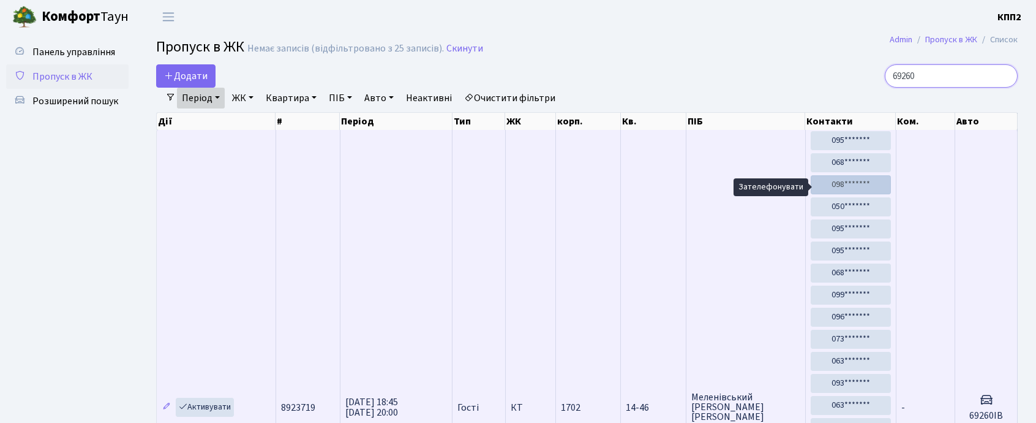
type input "69260"
click at [864, 184] on link "098*******" at bounding box center [851, 184] width 80 height 19
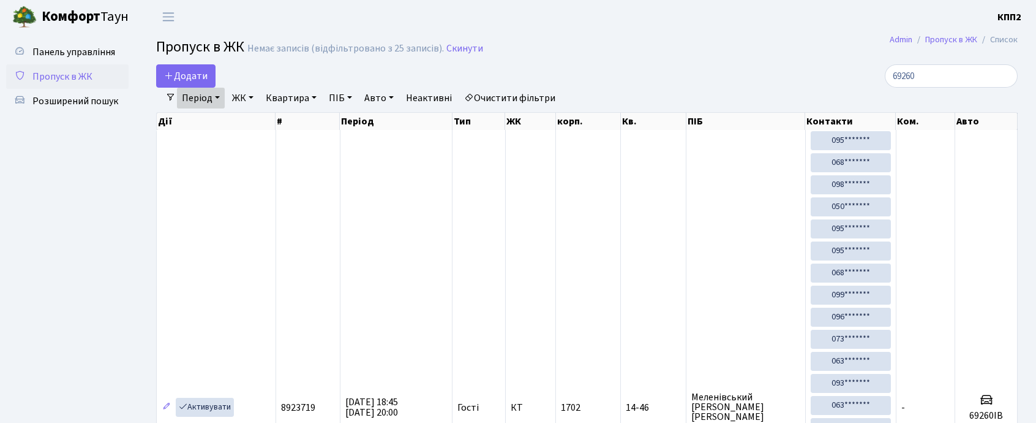
click at [50, 71] on span "Пропуск в ЖК" at bounding box center [62, 76] width 60 height 13
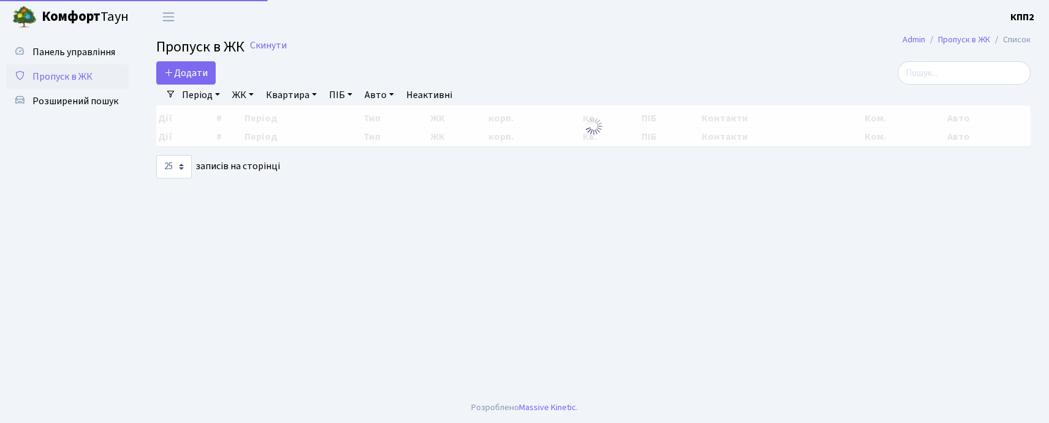
select select "25"
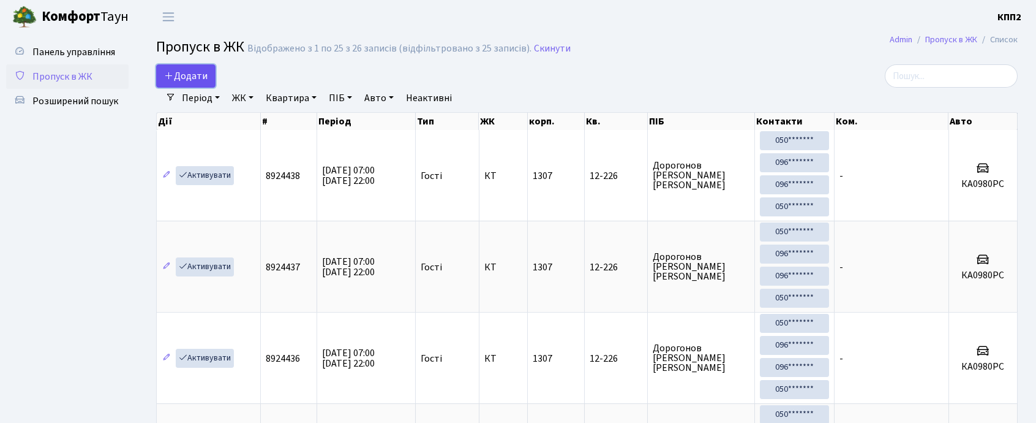
click at [181, 73] on span "Додати" at bounding box center [185, 75] width 43 height 13
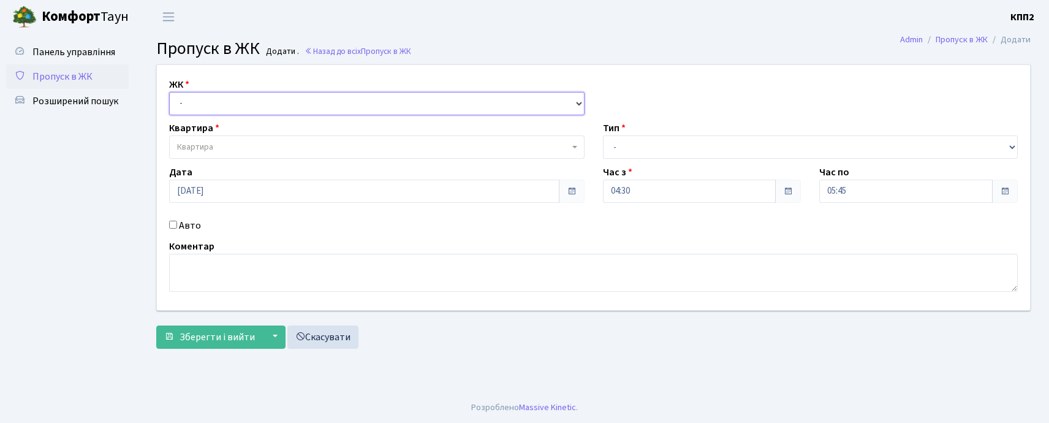
drag, startPoint x: 0, startPoint y: 0, endPoint x: 192, endPoint y: 93, distance: 213.7
click at [192, 93] on select "- КТ, вул. Регенераторна, 4 КТ2, просп. Соборності, 17 КТ3, вул. Березнева, 16 …" at bounding box center [376, 103] width 415 height 23
select select "271"
click at [169, 92] on select "- КТ, вул. Регенераторна, 4 КТ2, просп. Соборності, 17 КТ3, вул. Березнева, 16 …" at bounding box center [376, 103] width 415 height 23
select select
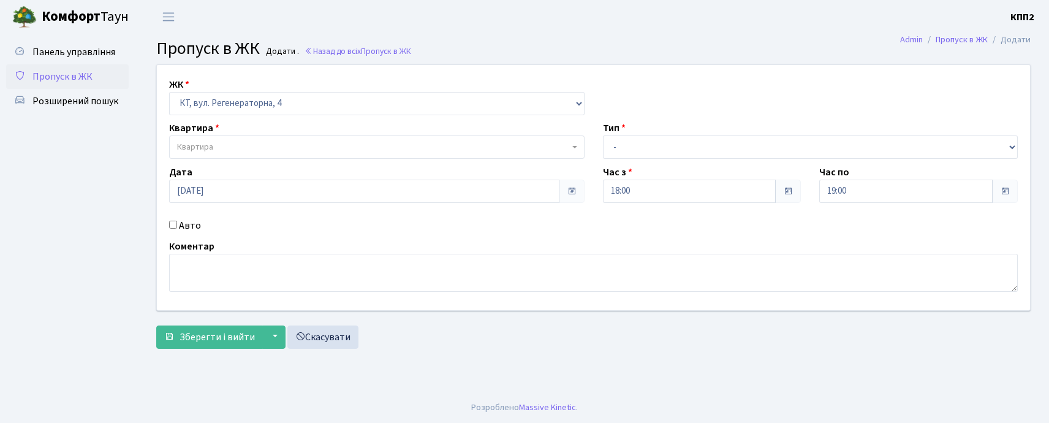
select select "271"
click at [82, 74] on span "Пропуск в ЖК" at bounding box center [62, 76] width 60 height 13
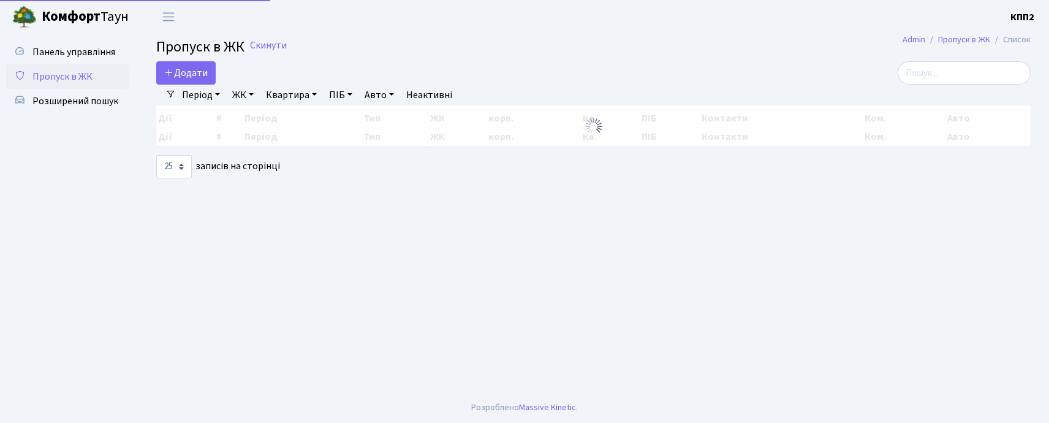
select select "25"
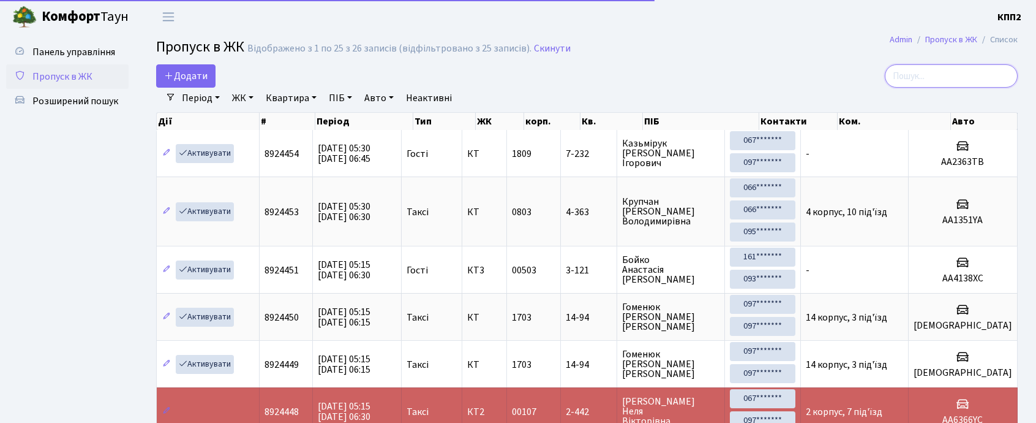
click at [925, 77] on input "search" at bounding box center [951, 75] width 133 height 23
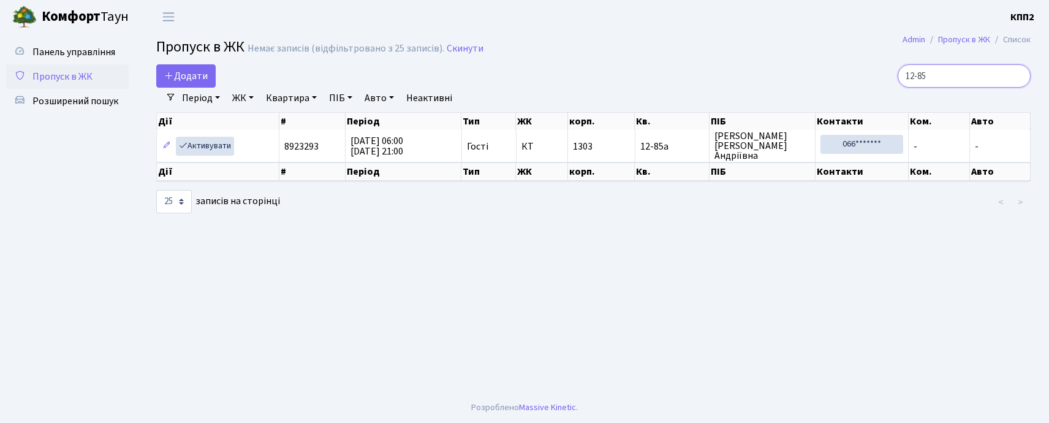
type input "12-85"
